Goal: Transaction & Acquisition: Purchase product/service

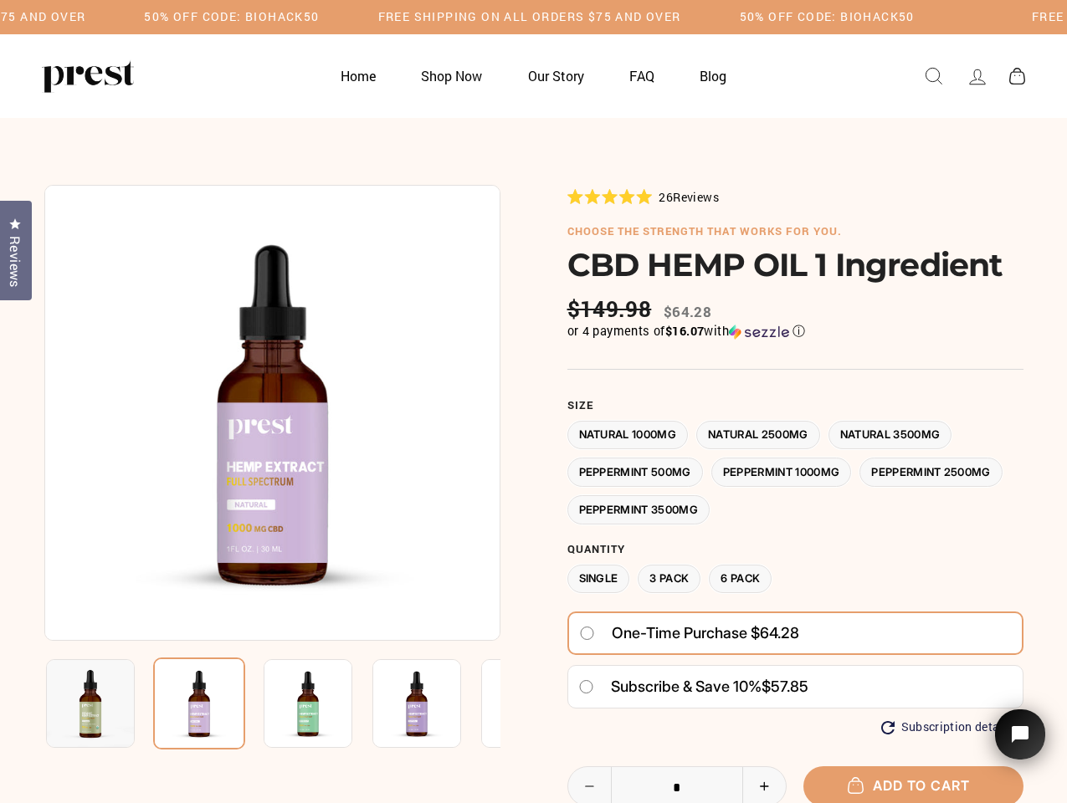
click at [533, 402] on div at bounding box center [533, 609] width 979 height 849
click at [319, 17] on h5 "50% OFF CODE: BIOHACK50" at bounding box center [231, 17] width 175 height 14
click at [272, 413] on img at bounding box center [272, 413] width 456 height 456
click at [272, 704] on img at bounding box center [308, 703] width 89 height 89
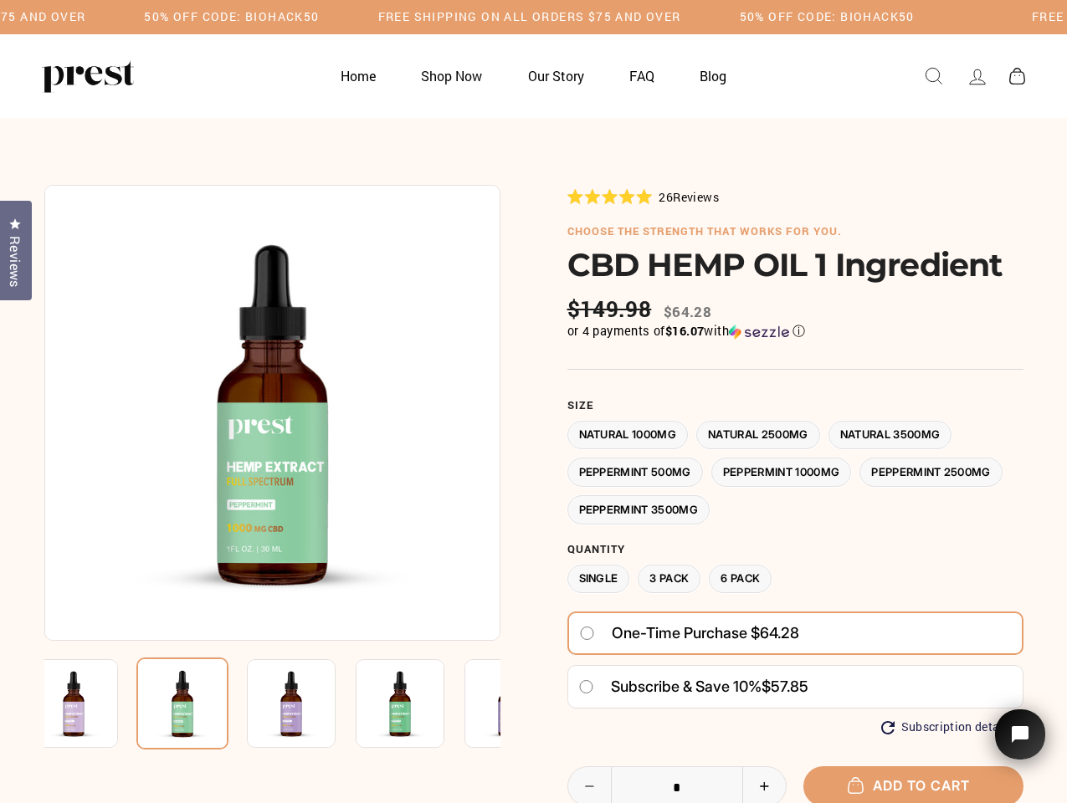
click at [90, 704] on img at bounding box center [73, 703] width 89 height 89
click at [199, 704] on img at bounding box center [182, 704] width 92 height 92
click at [308, 704] on img at bounding box center [291, 703] width 89 height 89
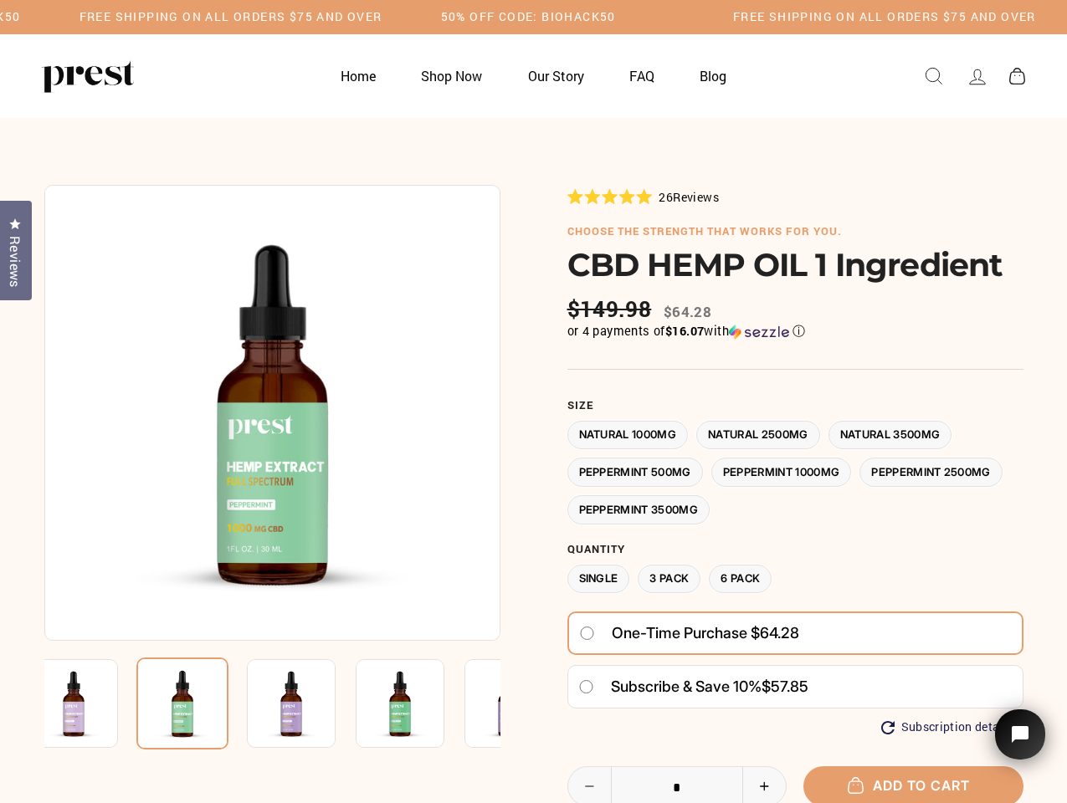
click at [308, 704] on img at bounding box center [291, 703] width 89 height 89
